Goal: Information Seeking & Learning: Learn about a topic

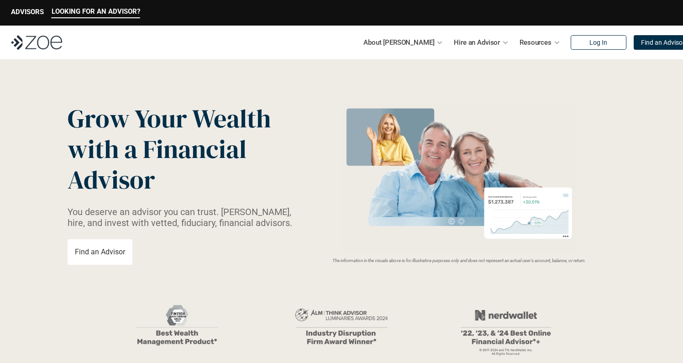
click at [14, 3] on div "LOOKING FOR AN ADVISOR? ADVISORS" at bounding box center [341, 13] width 683 height 26
click at [22, 9] on p "ADVISORS" at bounding box center [27, 12] width 33 height 8
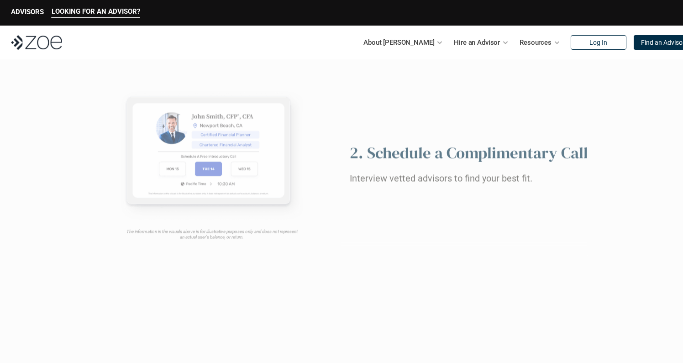
scroll to position [807, 0]
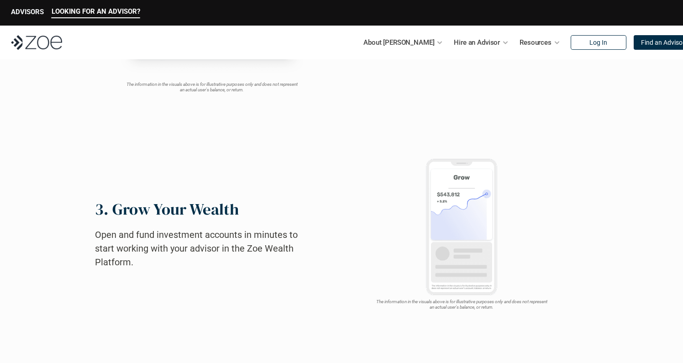
click at [27, 13] on p "ADVISORS" at bounding box center [27, 12] width 33 height 8
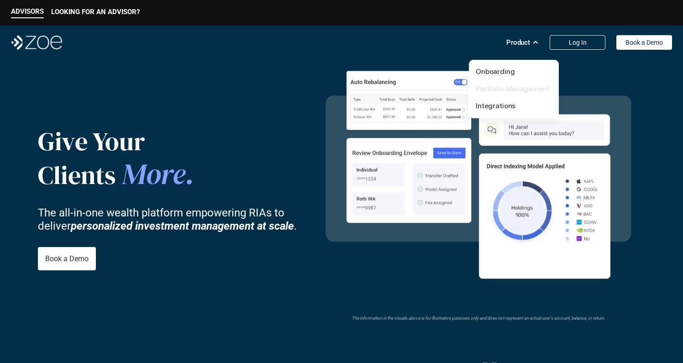
click at [515, 90] on link "Portfolio Management" at bounding box center [511, 88] width 73 height 9
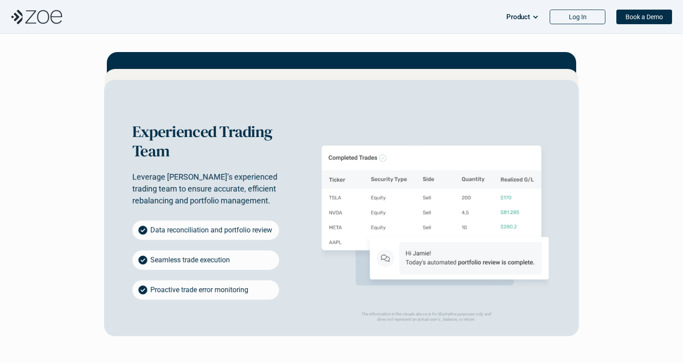
scroll to position [1632, 0]
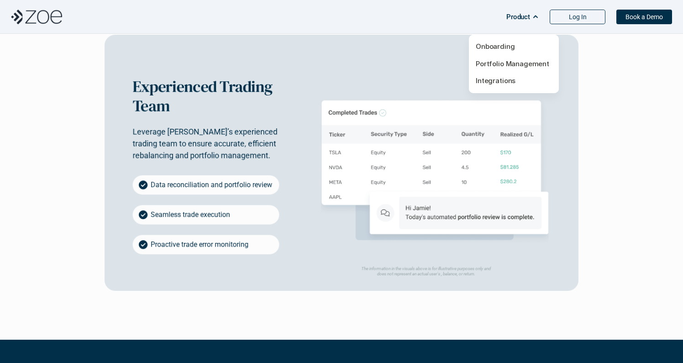
click at [520, 20] on p "Product" at bounding box center [518, 17] width 24 height 14
click at [499, 43] on link "Onboarding" at bounding box center [494, 46] width 39 height 9
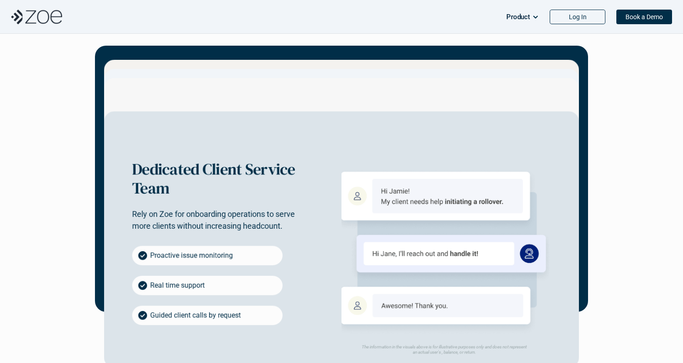
scroll to position [1561, 0]
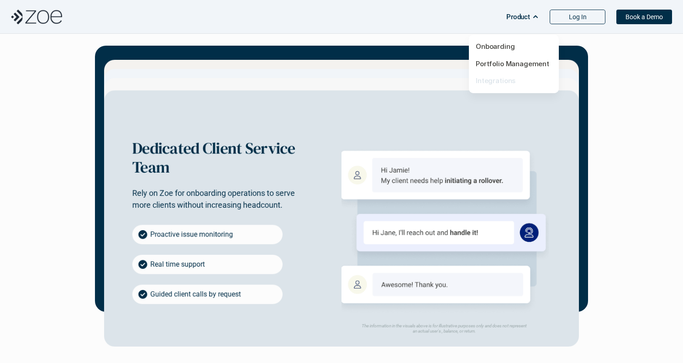
click at [500, 79] on link "Integrations" at bounding box center [495, 80] width 40 height 9
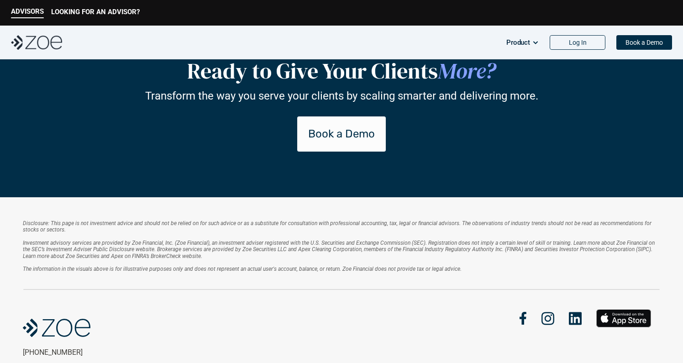
scroll to position [1237, 0]
